Goal: Task Accomplishment & Management: Manage account settings

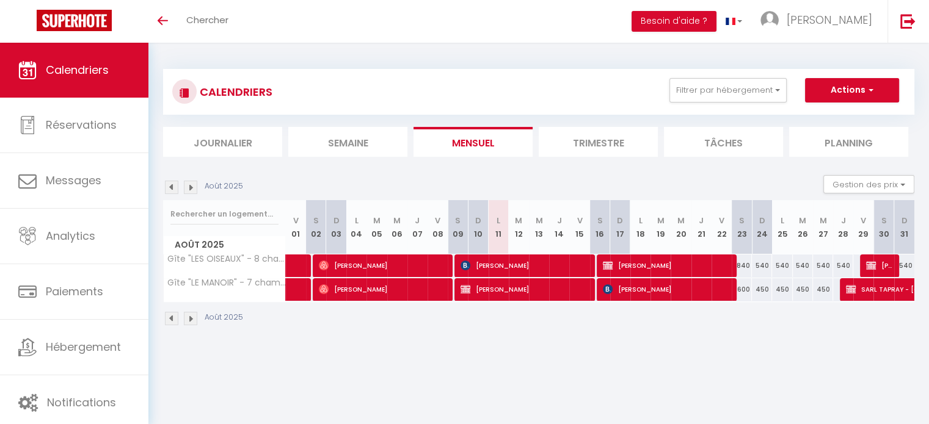
click at [190, 319] on img at bounding box center [190, 318] width 13 height 13
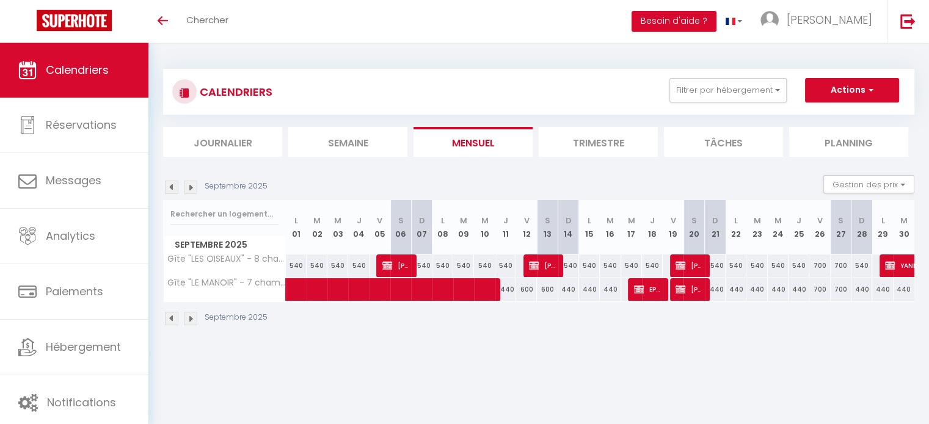
click at [190, 319] on img at bounding box center [190, 318] width 13 height 13
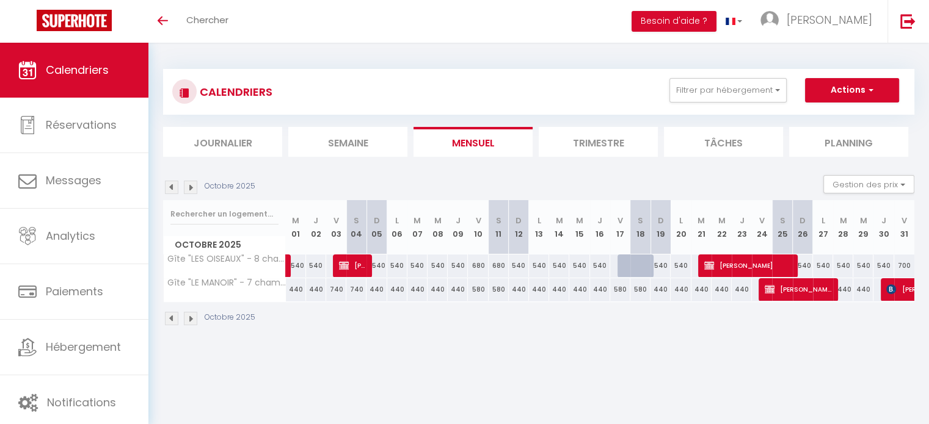
click at [190, 319] on img at bounding box center [190, 318] width 13 height 13
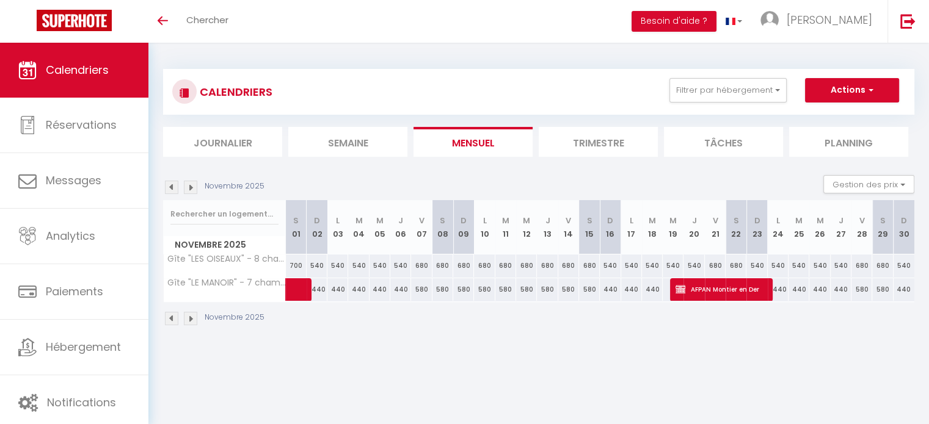
click at [190, 319] on img at bounding box center [190, 318] width 13 height 13
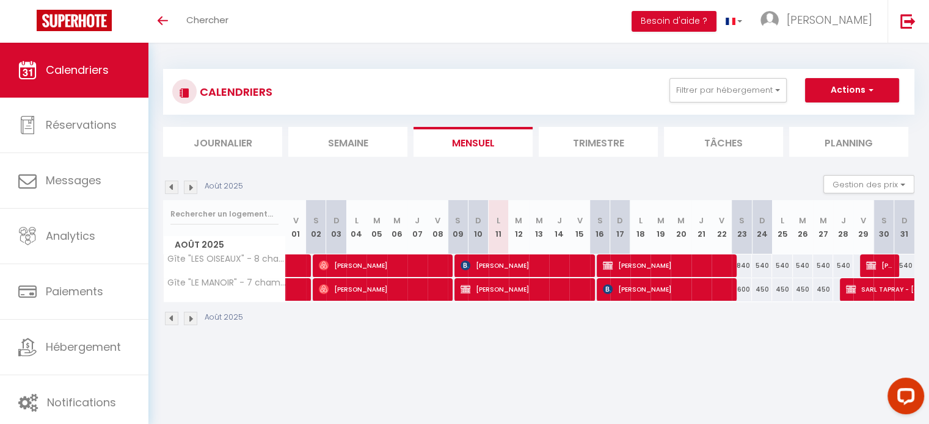
click at [193, 320] on img at bounding box center [190, 318] width 13 height 13
